Goal: Task Accomplishment & Management: Use online tool/utility

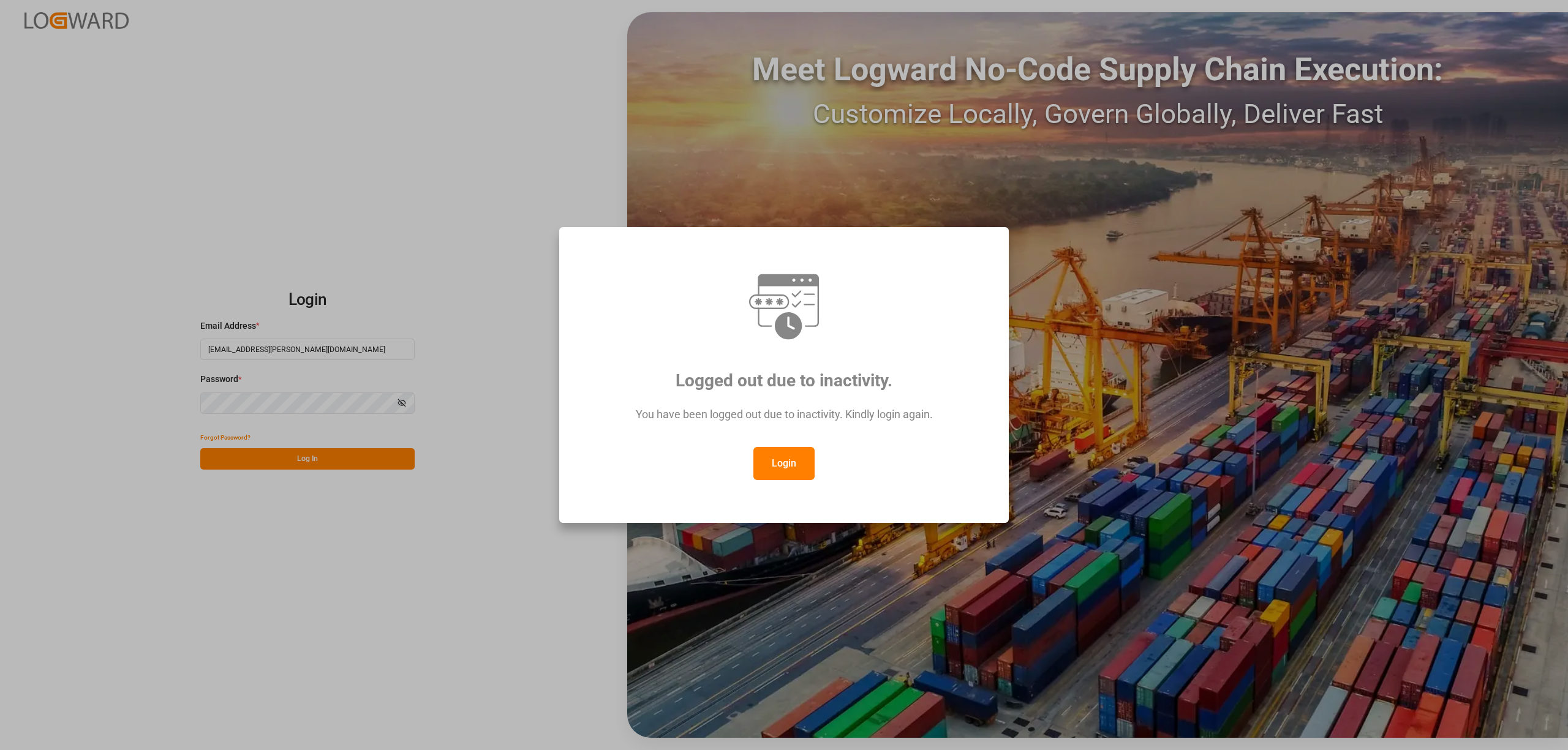
click at [800, 446] on div "You have been logged out due to inactivity. Kindly login again." at bounding box center [784, 421] width 404 height 53
click at [793, 463] on button "Login" at bounding box center [784, 463] width 61 height 33
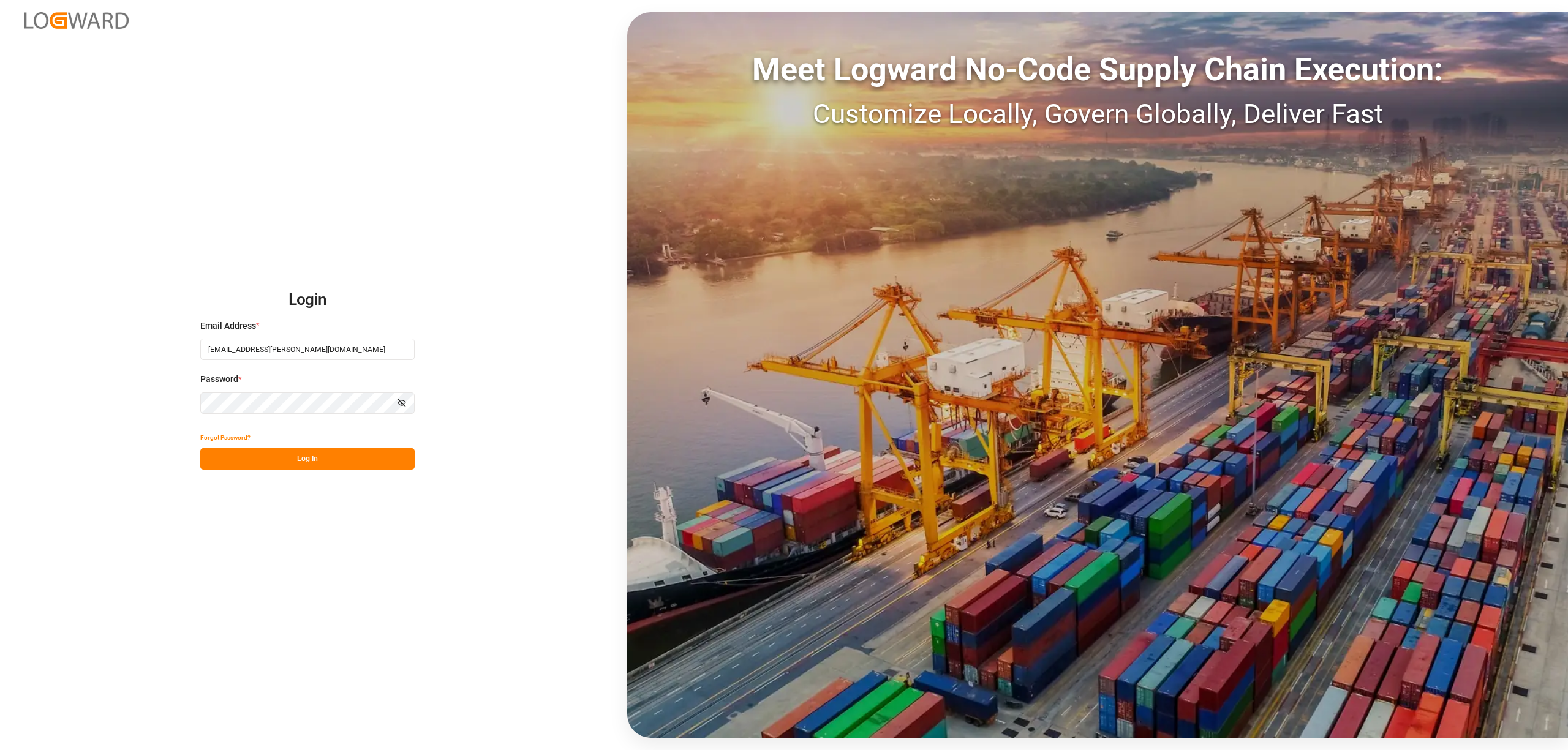
click at [329, 452] on button "Log In" at bounding box center [308, 459] width 215 height 21
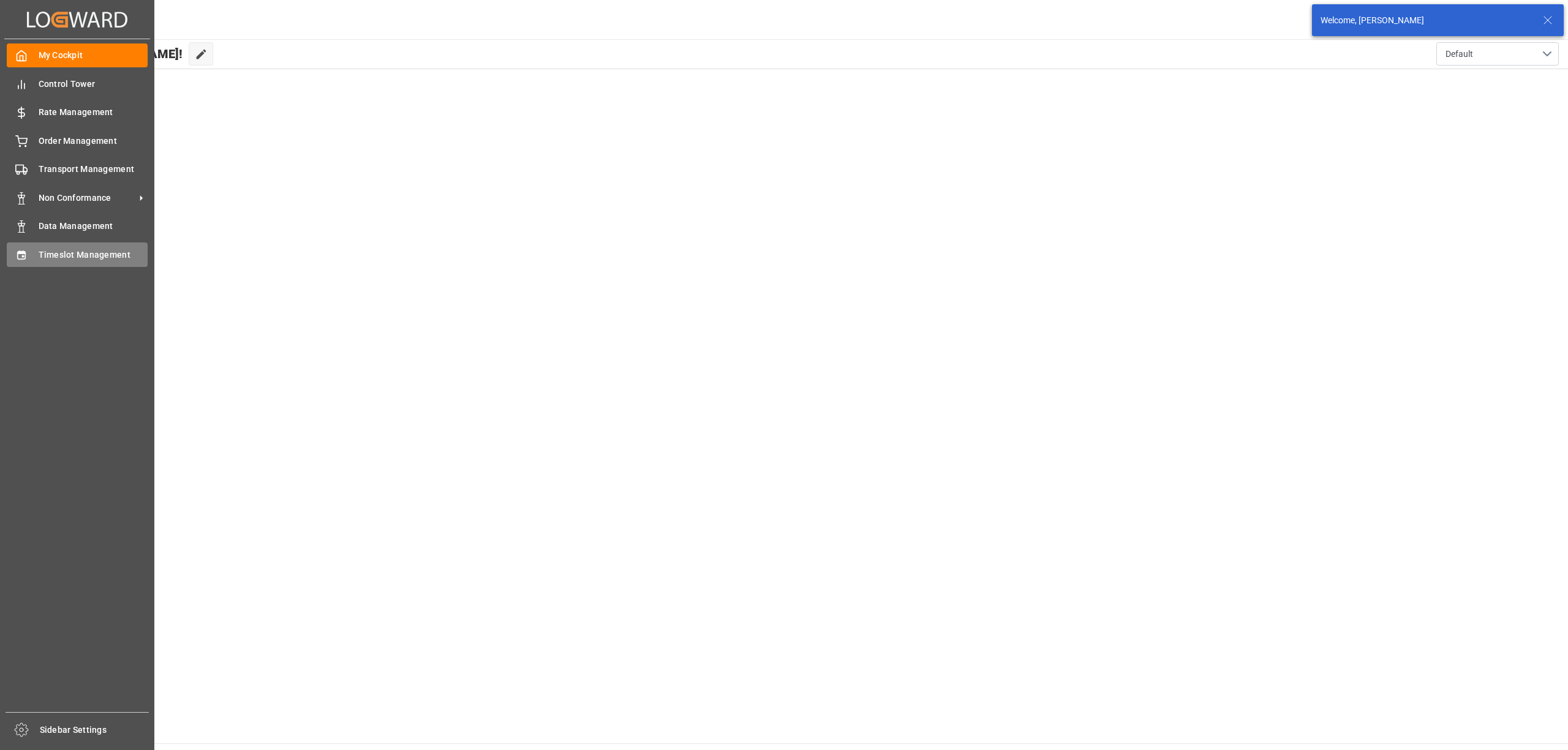
click at [23, 250] on icon at bounding box center [21, 255] width 8 height 9
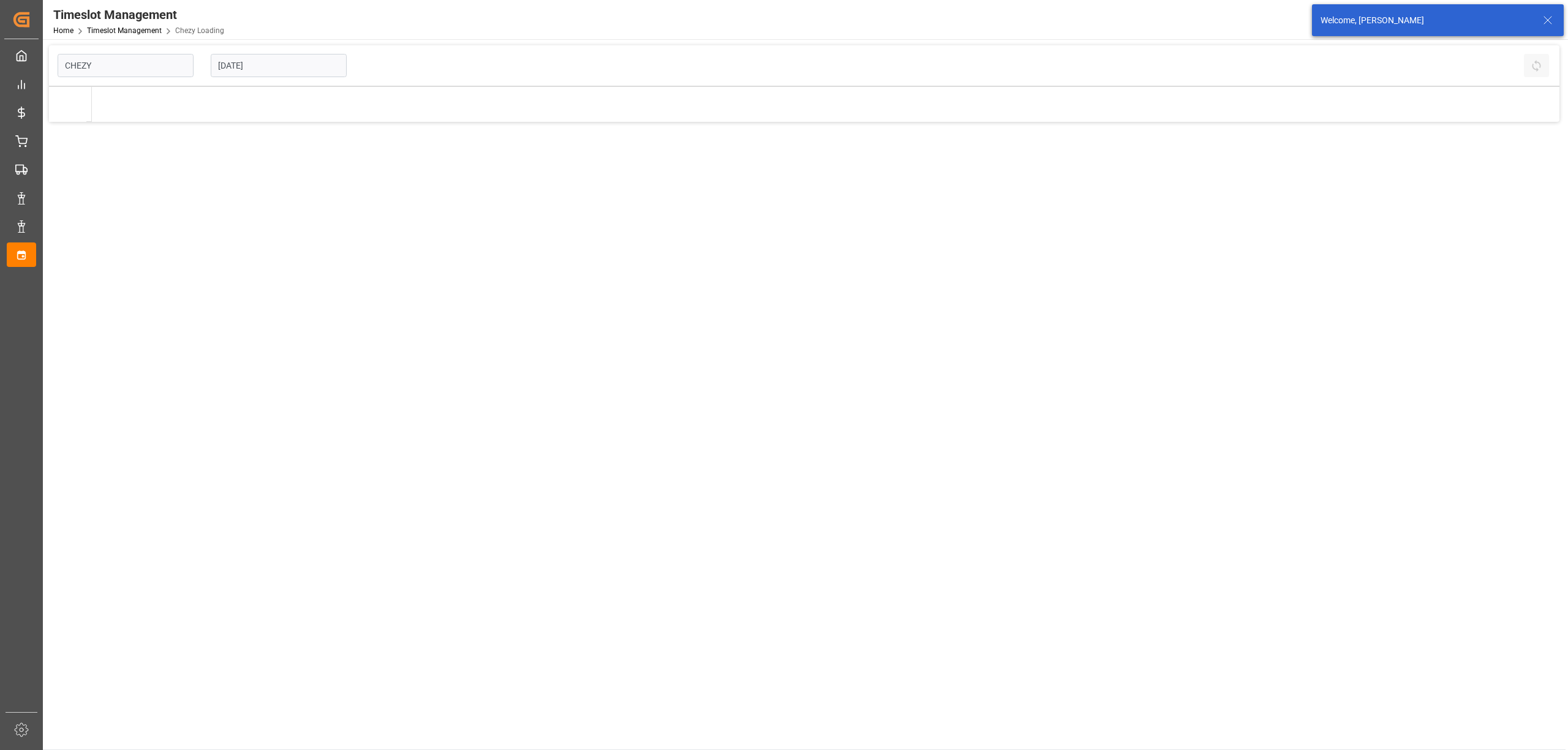
type input "Chezy Loading"
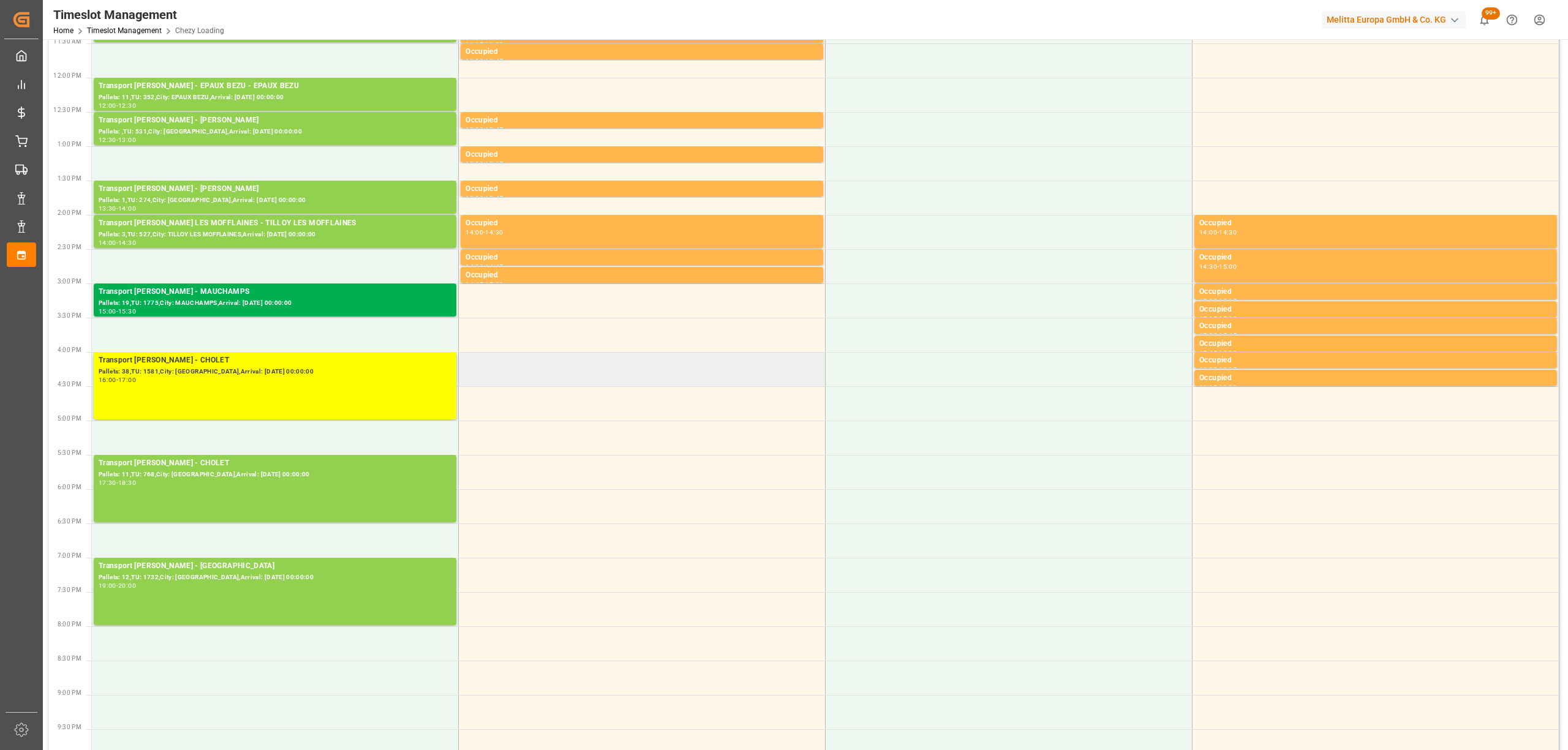
scroll to position [81, 0]
